Goal: Information Seeking & Learning: Learn about a topic

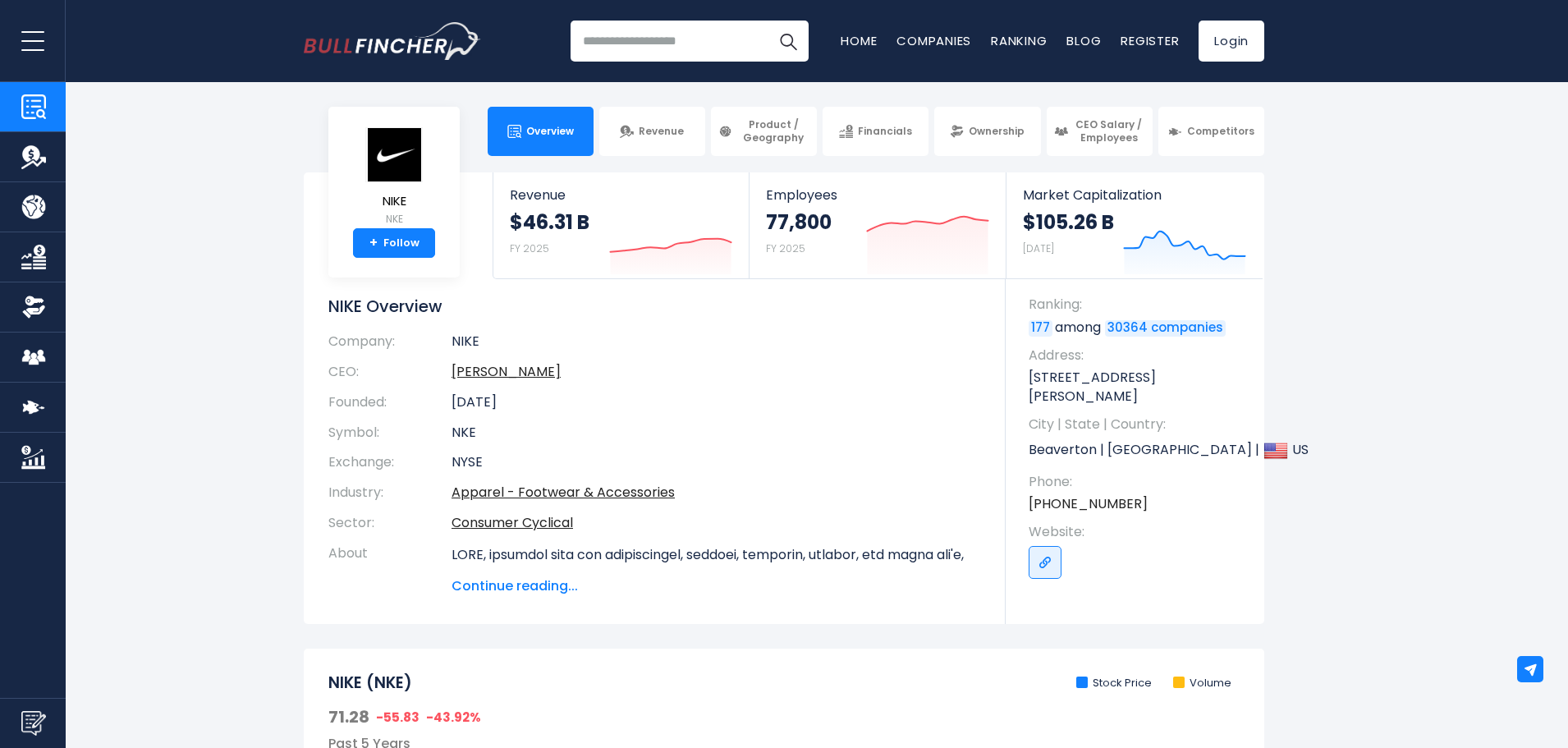
click at [1379, 265] on section "NIKE NKE + Follow Revenue $46.31 B FY 2025 Created with Highcharts 12.1.2 Emplo…" at bounding box center [784, 398] width 1568 height 452
click at [747, 131] on span "Product / Geography" at bounding box center [772, 131] width 72 height 26
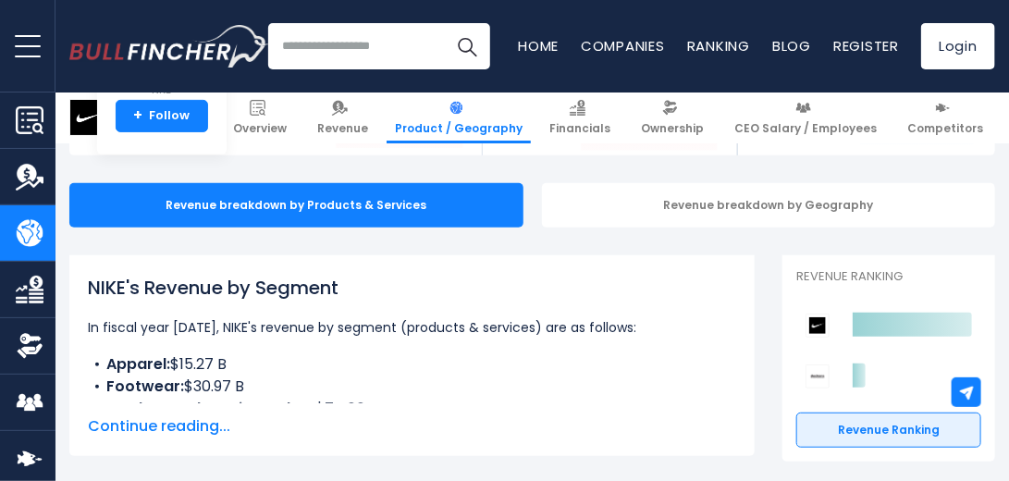
scroll to position [211, 0]
